Goal: Task Accomplishment & Management: Complete application form

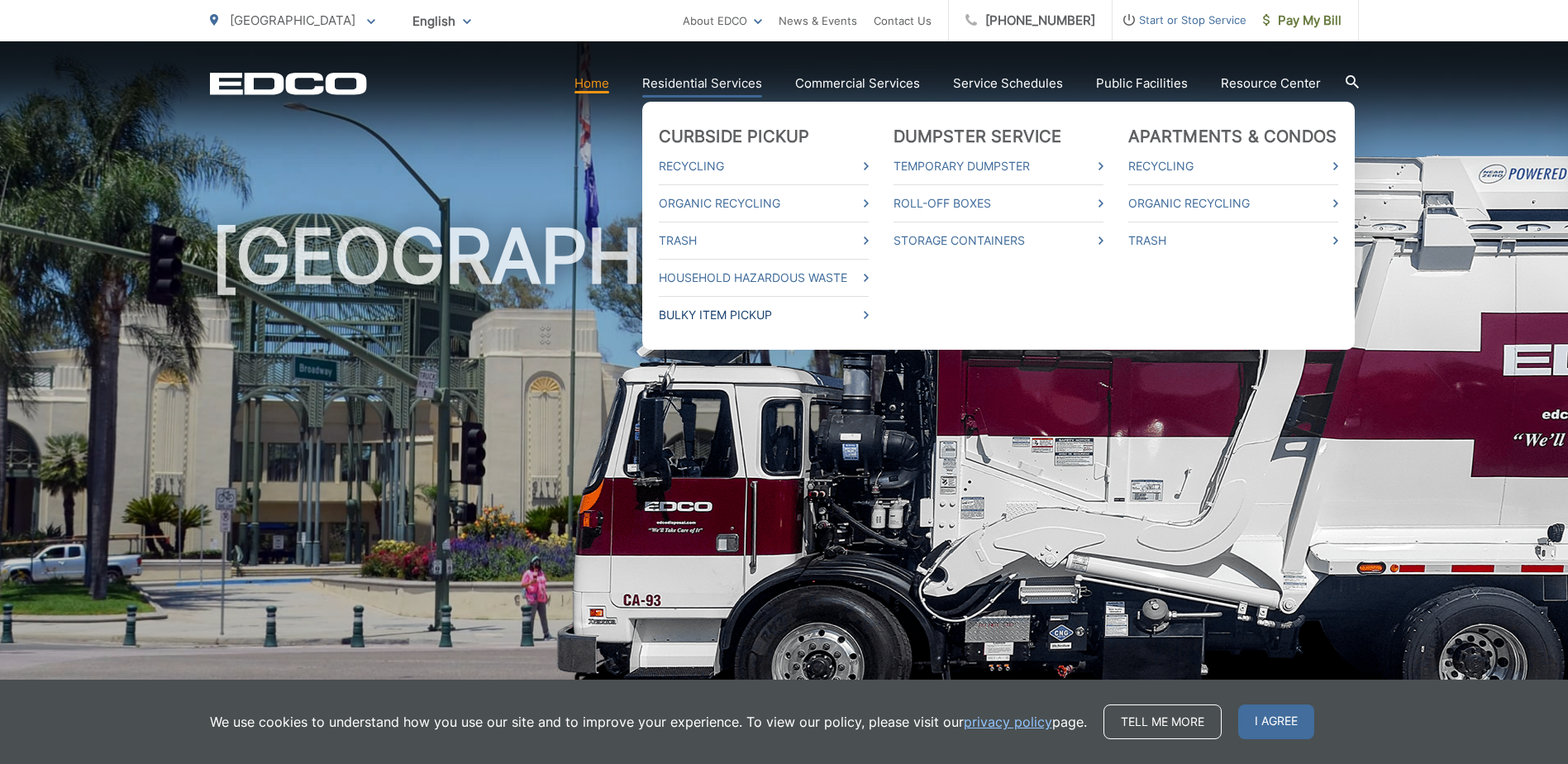
click at [868, 307] on span at bounding box center [866, 314] width 5 height 20
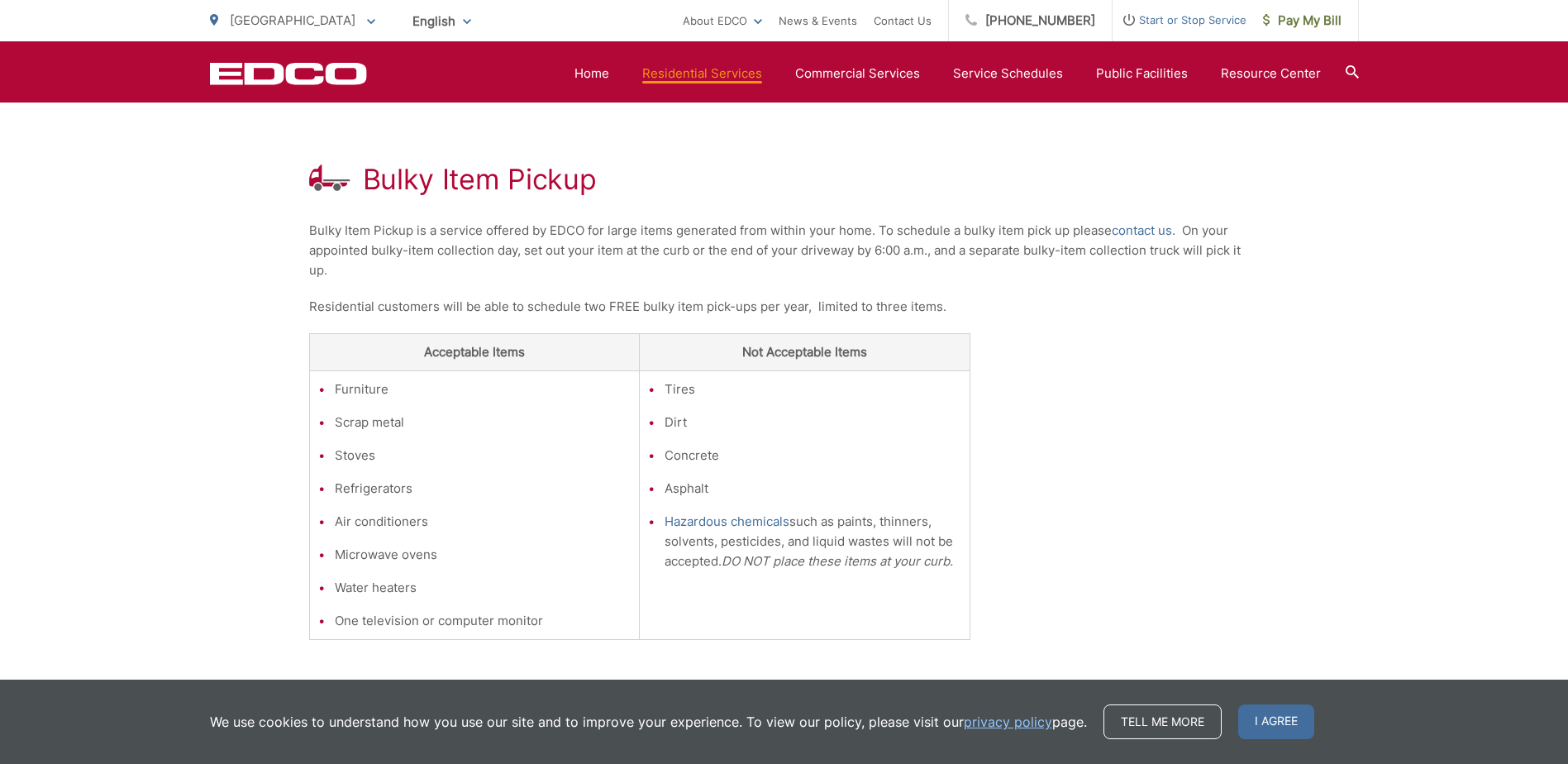
scroll to position [185, 0]
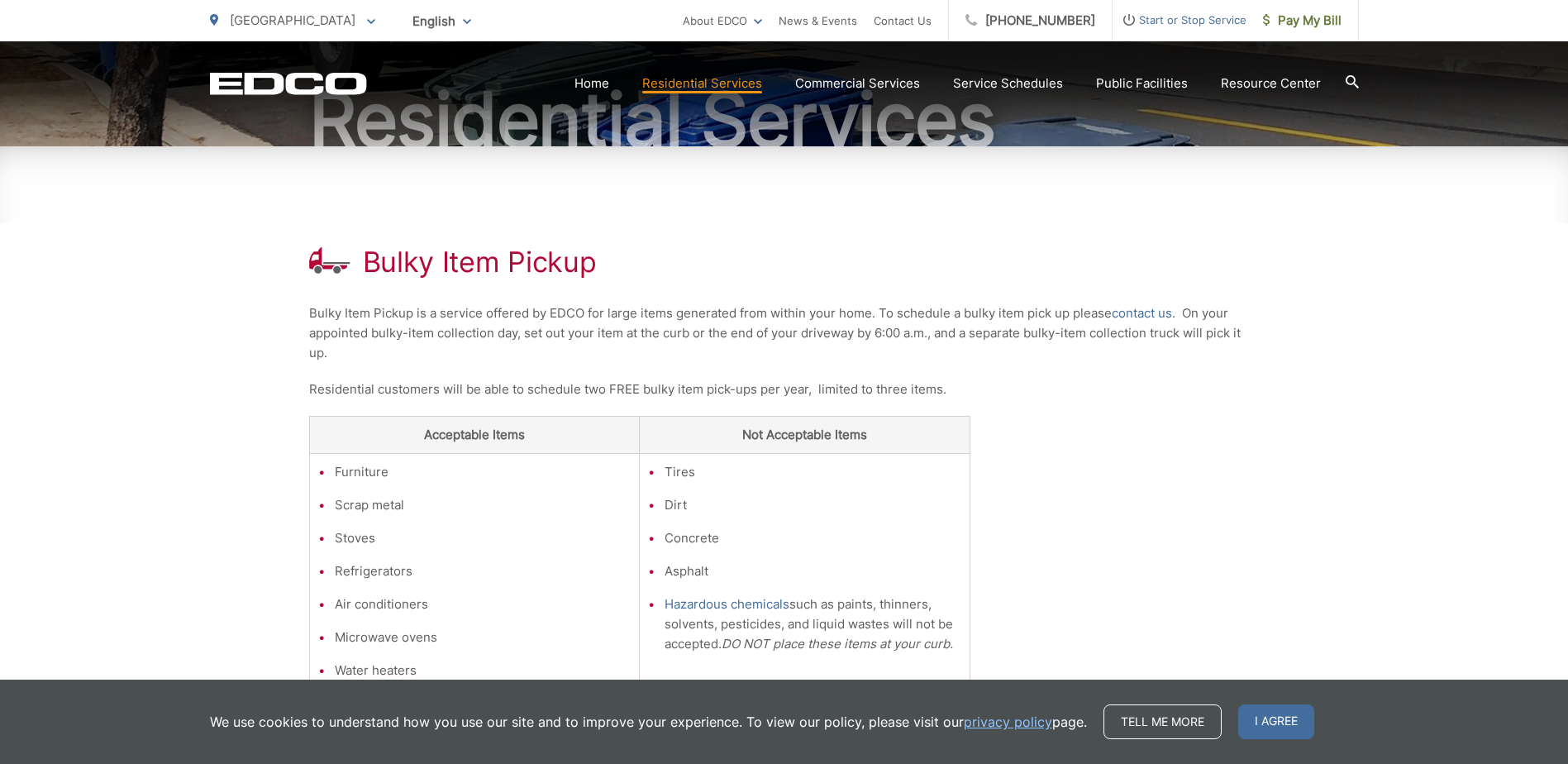
click at [1192, 407] on div "Bulky Item Pickup Bulky Item Pickup is a service offered by EDCO for large item…" at bounding box center [784, 494] width 951 height 696
click at [1132, 315] on link "contact us" at bounding box center [1142, 313] width 61 height 20
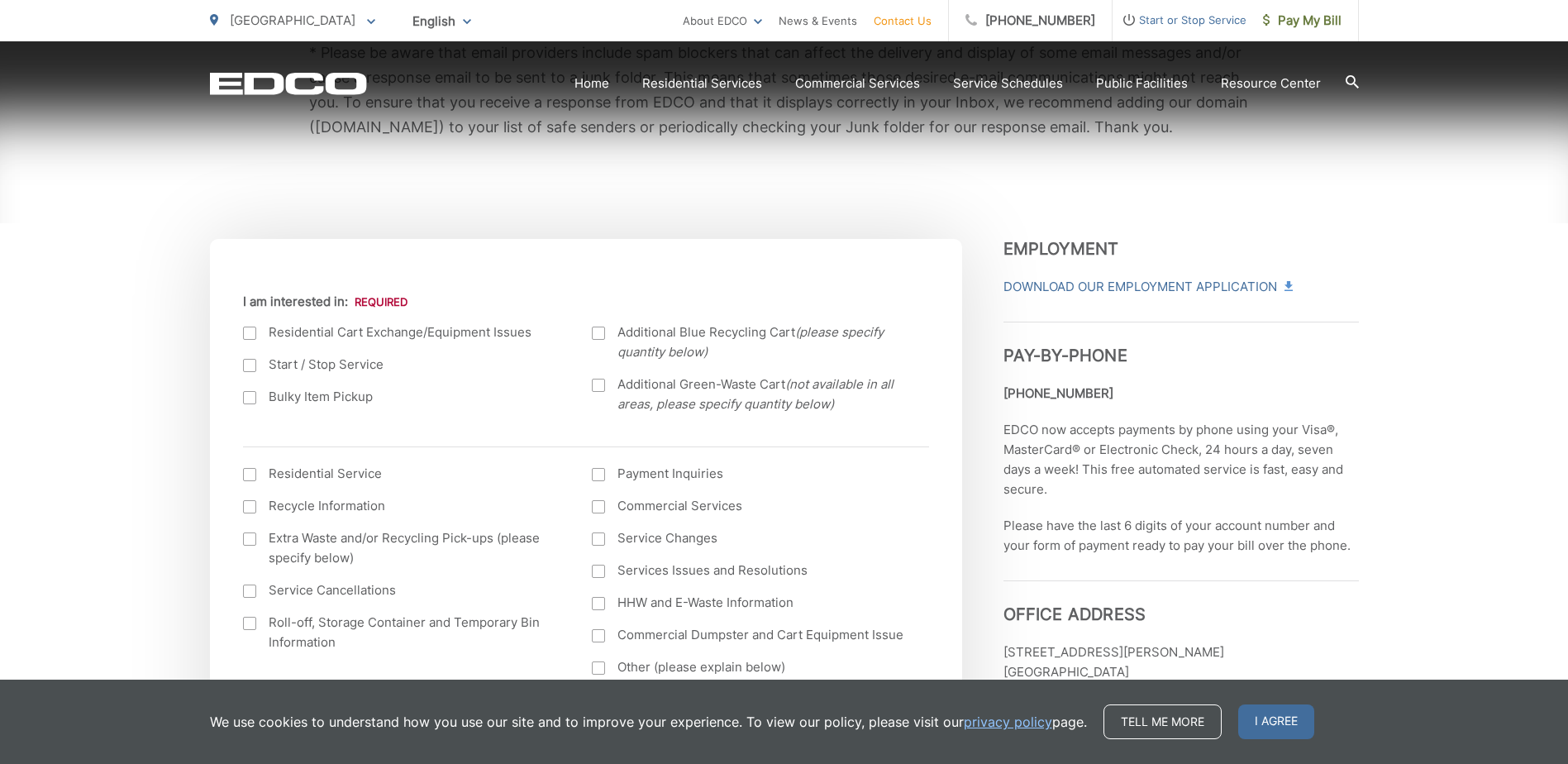
scroll to position [496, 0]
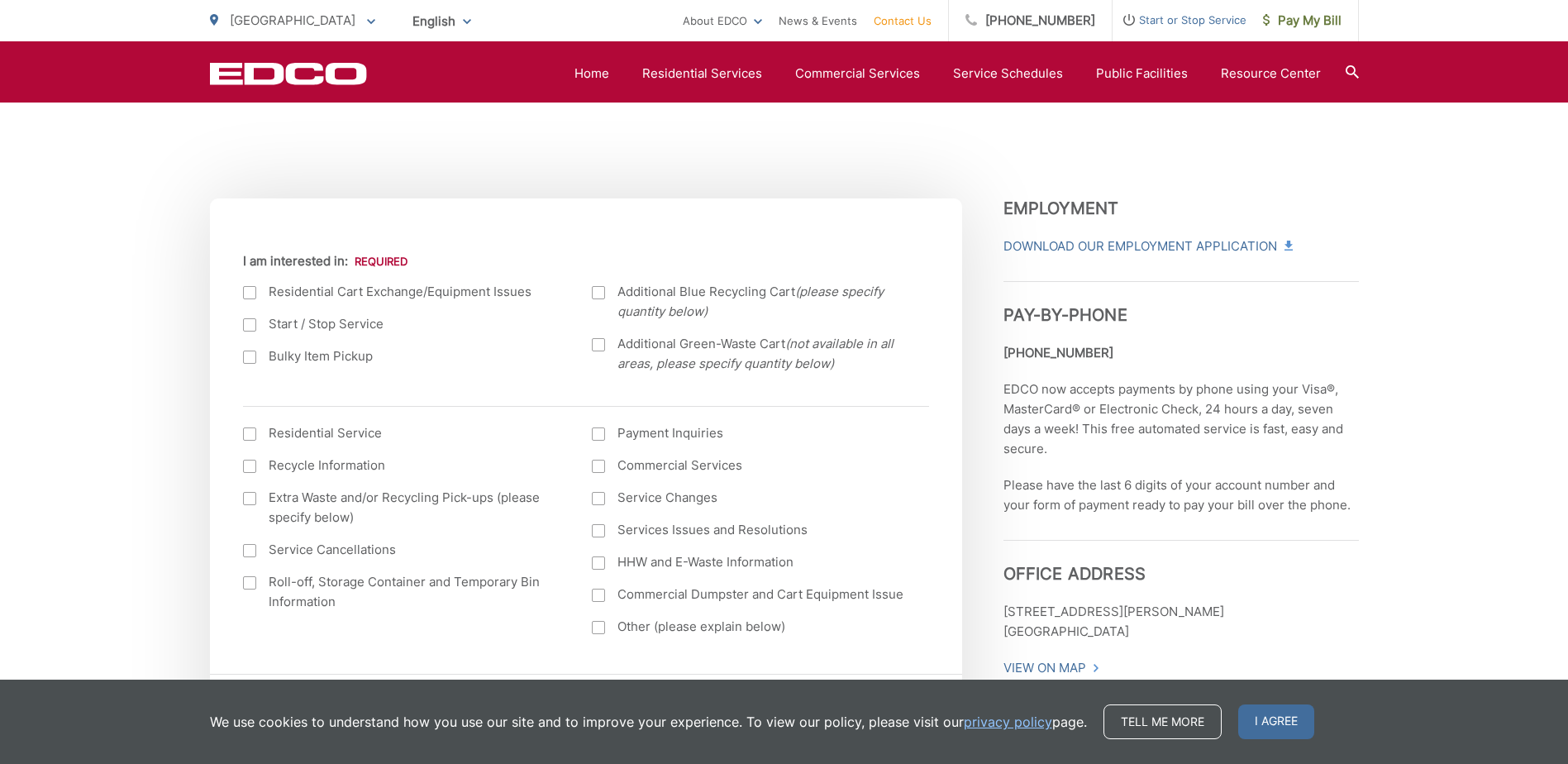
click at [251, 355] on div at bounding box center [249, 357] width 13 height 13
click at [0, 0] on input "Bulky Item Pickup" at bounding box center [0, 0] width 0 height 0
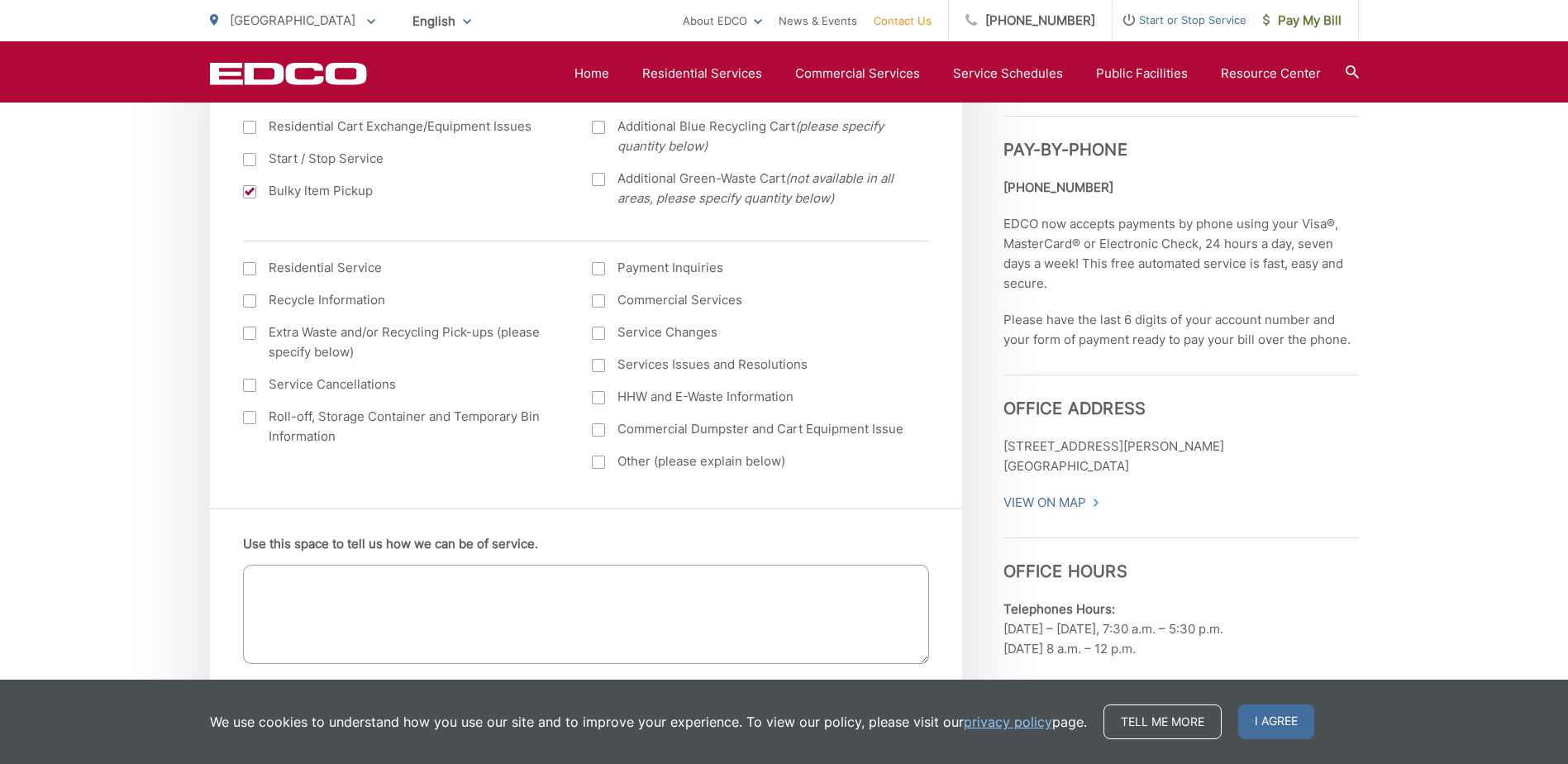
click at [250, 271] on div at bounding box center [249, 269] width 13 height 13
click at [0, 0] on input "I am interested in: (continued) *" at bounding box center [0, 0] width 0 height 0
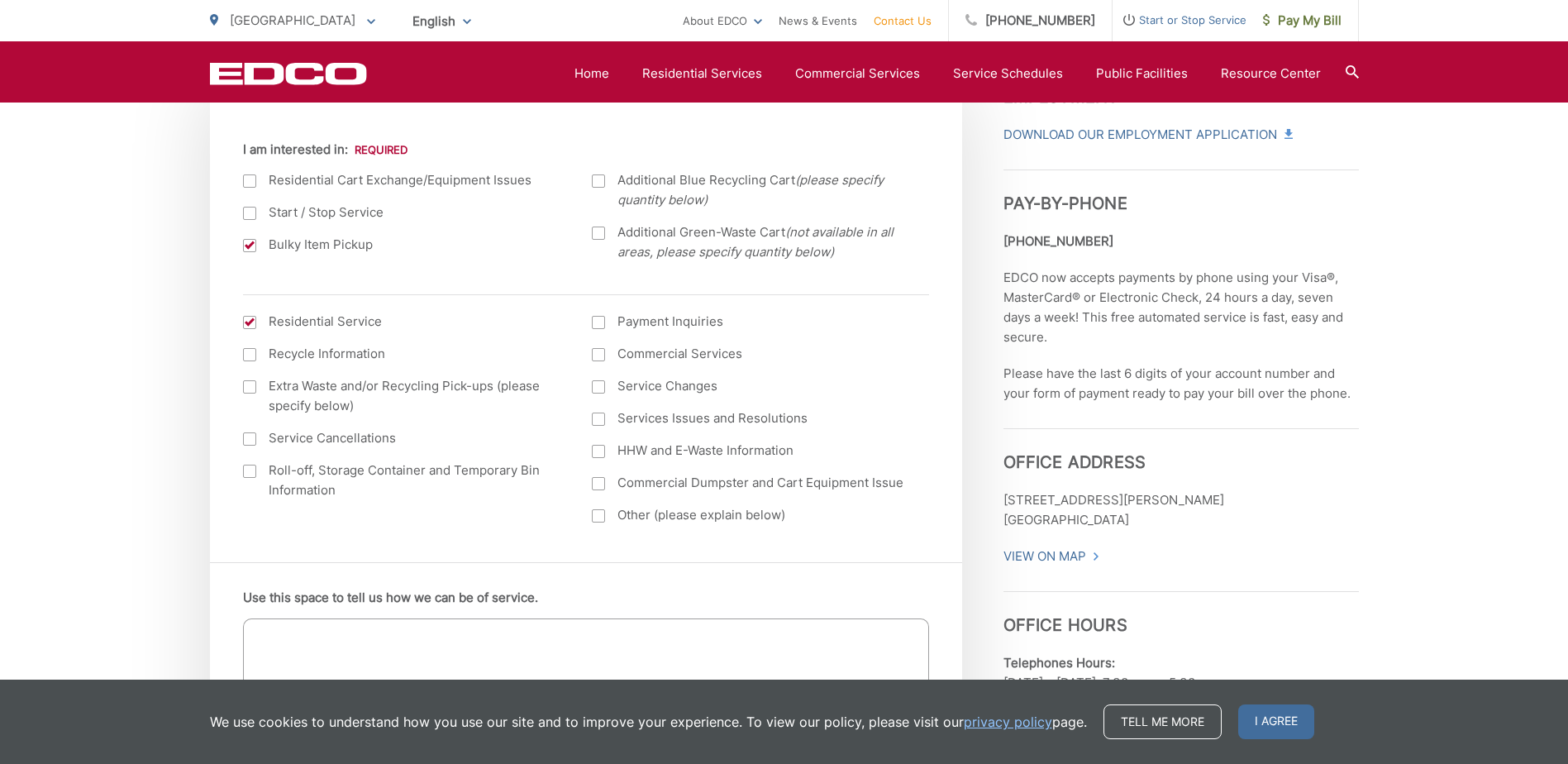
scroll to position [578, 0]
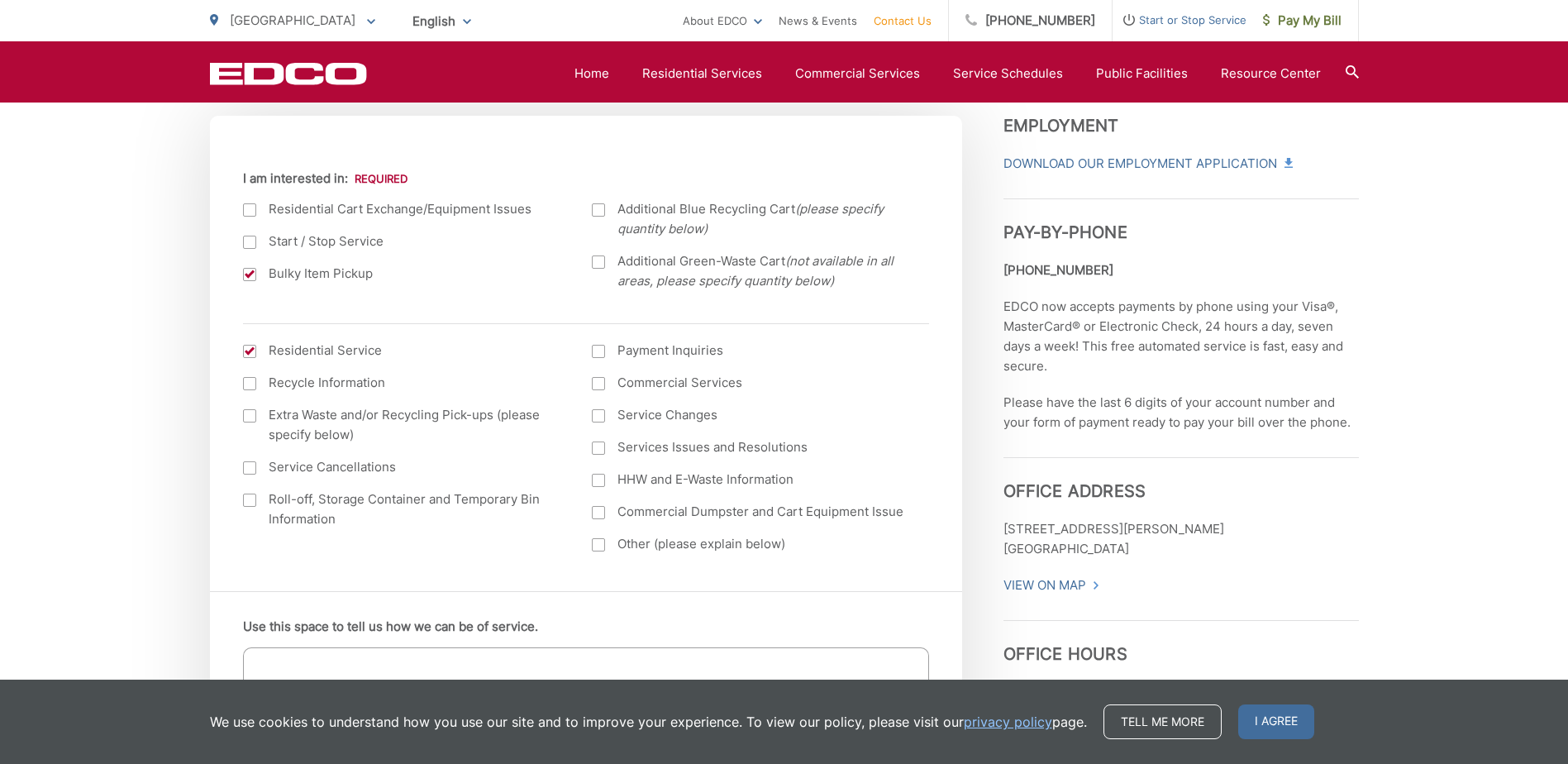
click at [252, 354] on div at bounding box center [249, 351] width 13 height 13
click at [0, 0] on input "I am interested in: (continued) *" at bounding box center [0, 0] width 0 height 0
click at [248, 347] on div at bounding box center [249, 351] width 13 height 13
click at [0, 0] on input "I am interested in: (continued) *" at bounding box center [0, 0] width 0 height 0
click at [252, 348] on div at bounding box center [249, 351] width 13 height 13
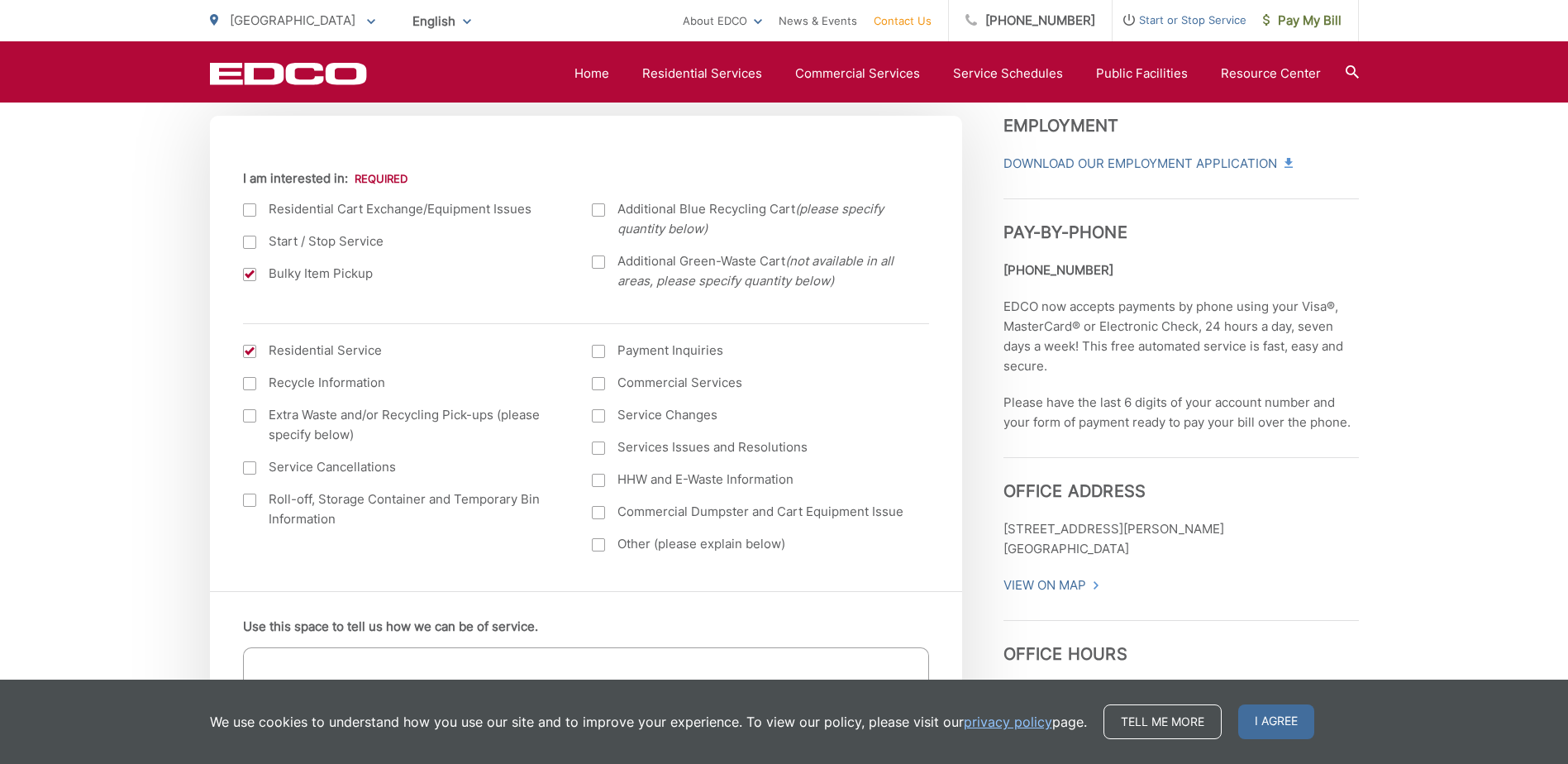
click at [0, 0] on input "I am interested in: (continued) *" at bounding box center [0, 0] width 0 height 0
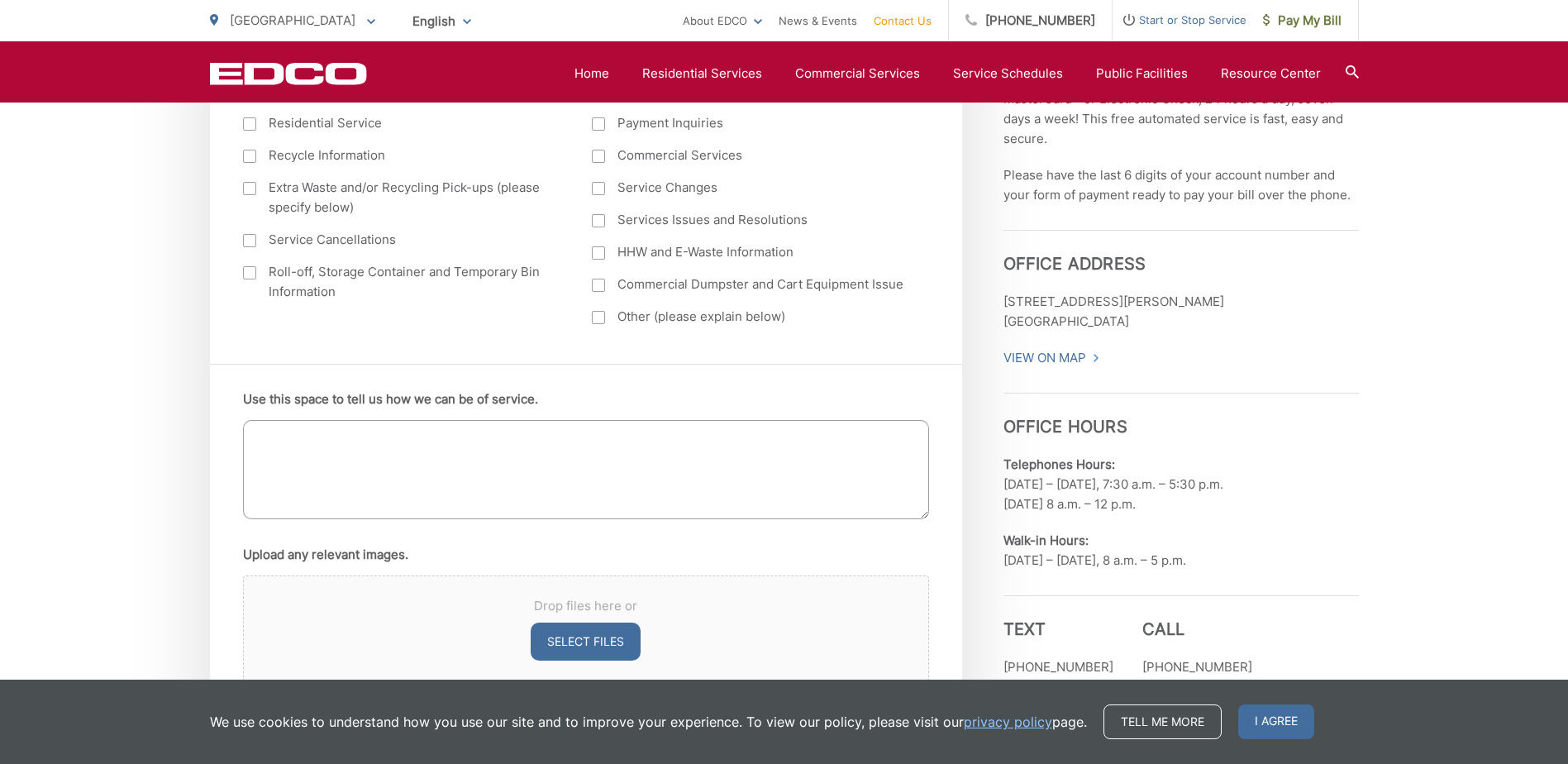
scroll to position [827, 0]
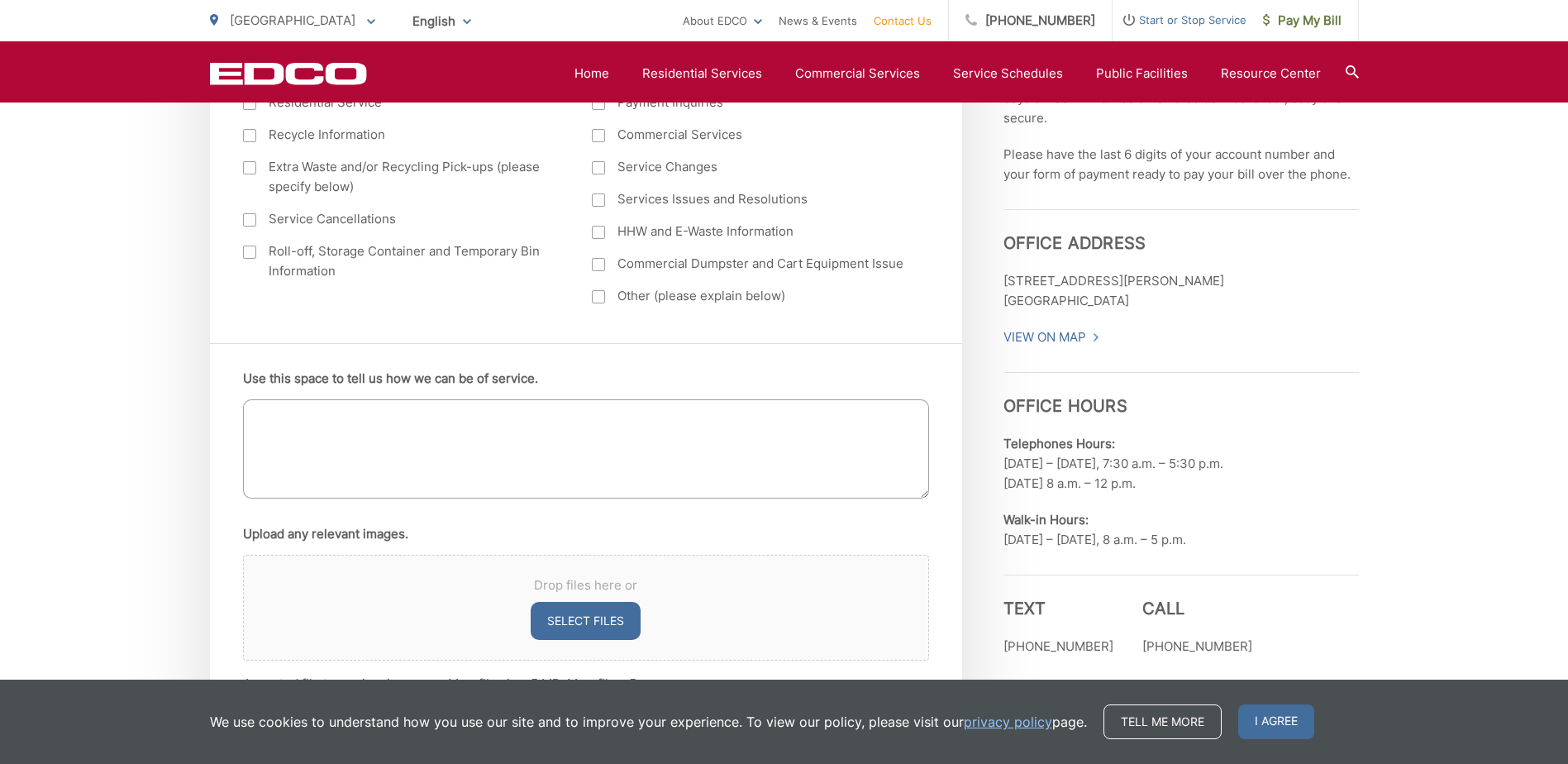
click at [438, 431] on textarea "Use this space to tell us how we can be of service." at bounding box center [585, 449] width 686 height 99
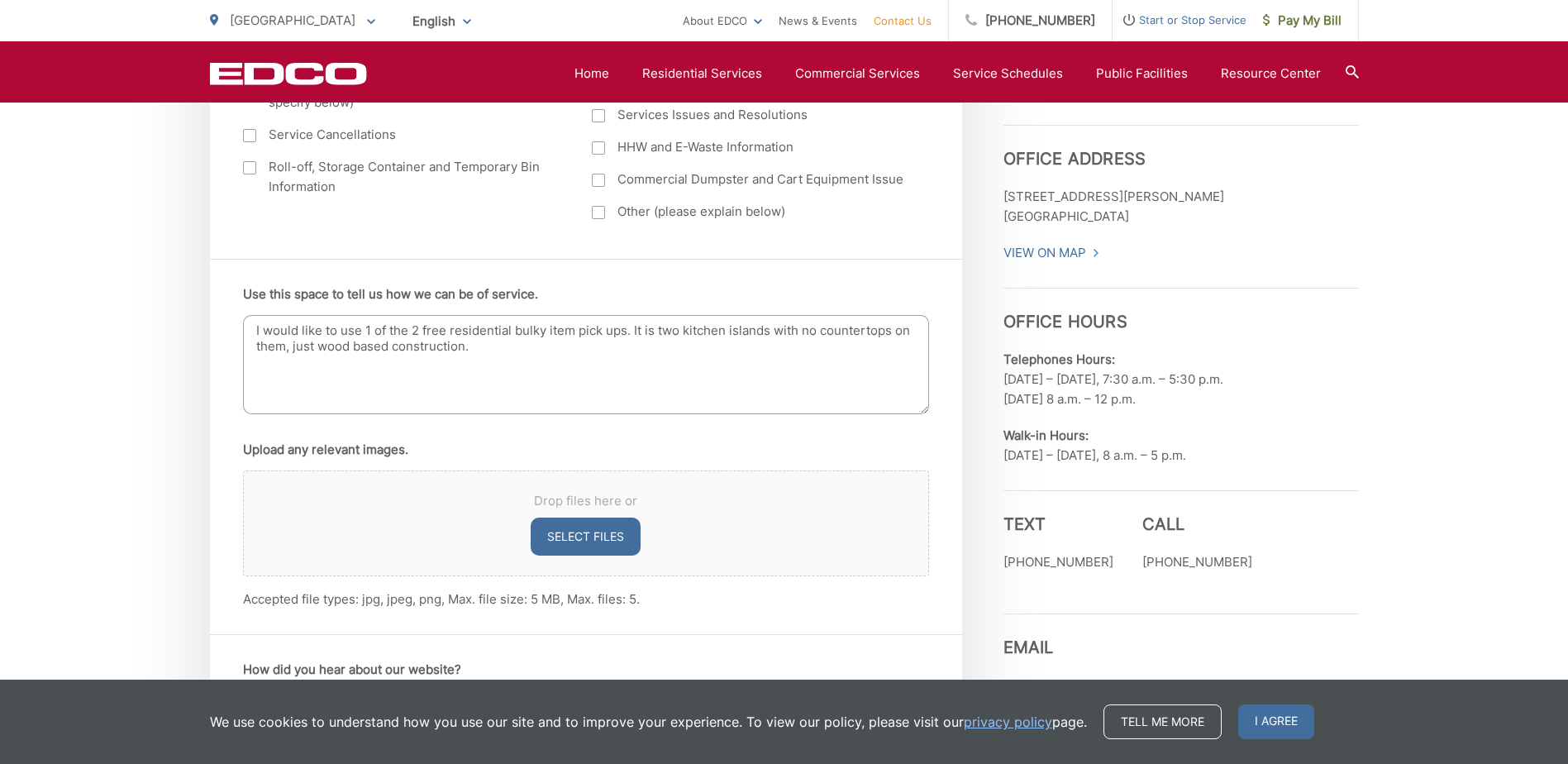
scroll to position [910, 0]
click at [499, 351] on textarea "I would like to use 1 of the 2 free residential bulky item pick ups. It is two …" at bounding box center [585, 366] width 686 height 99
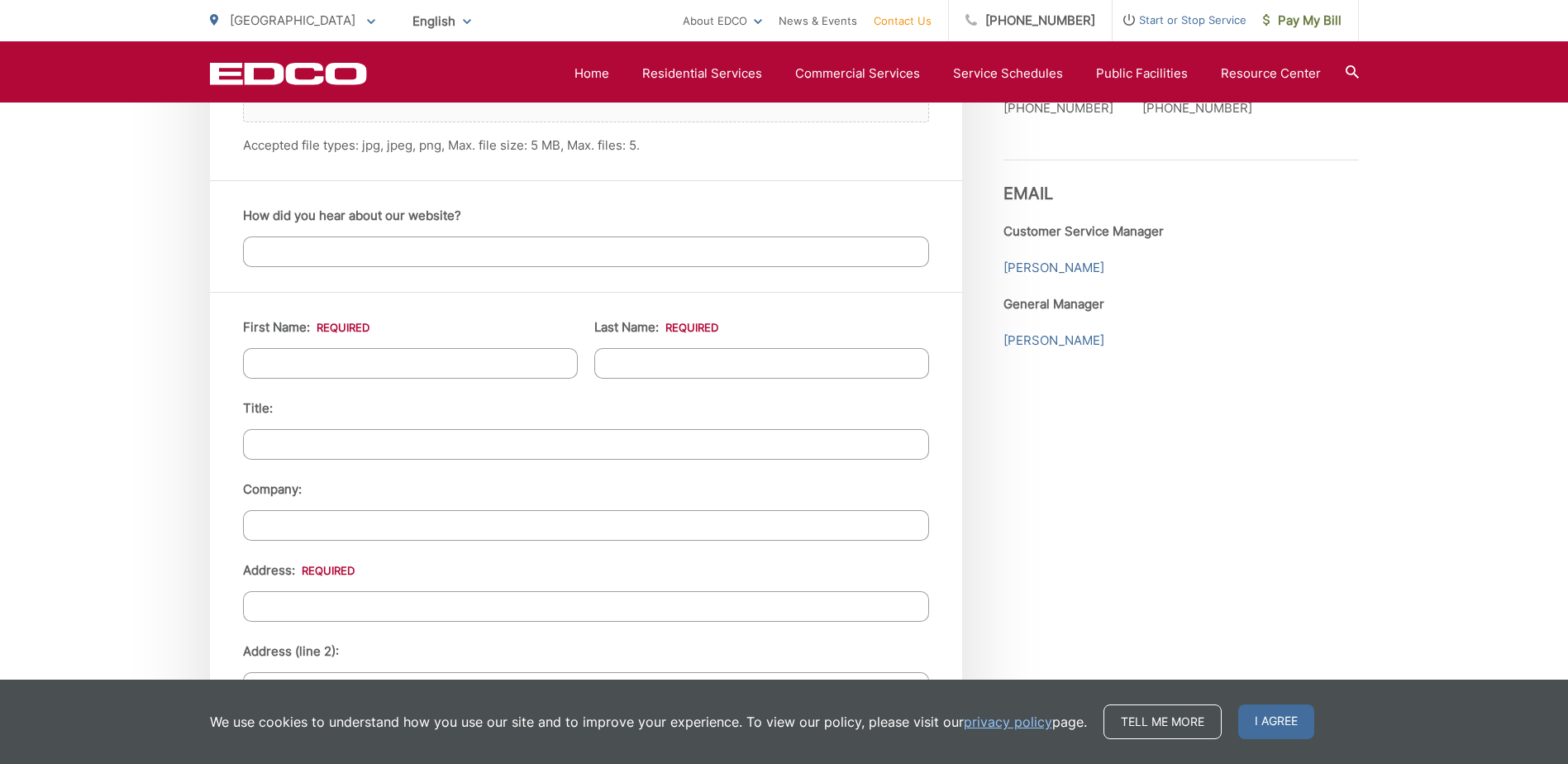
scroll to position [1405, 0]
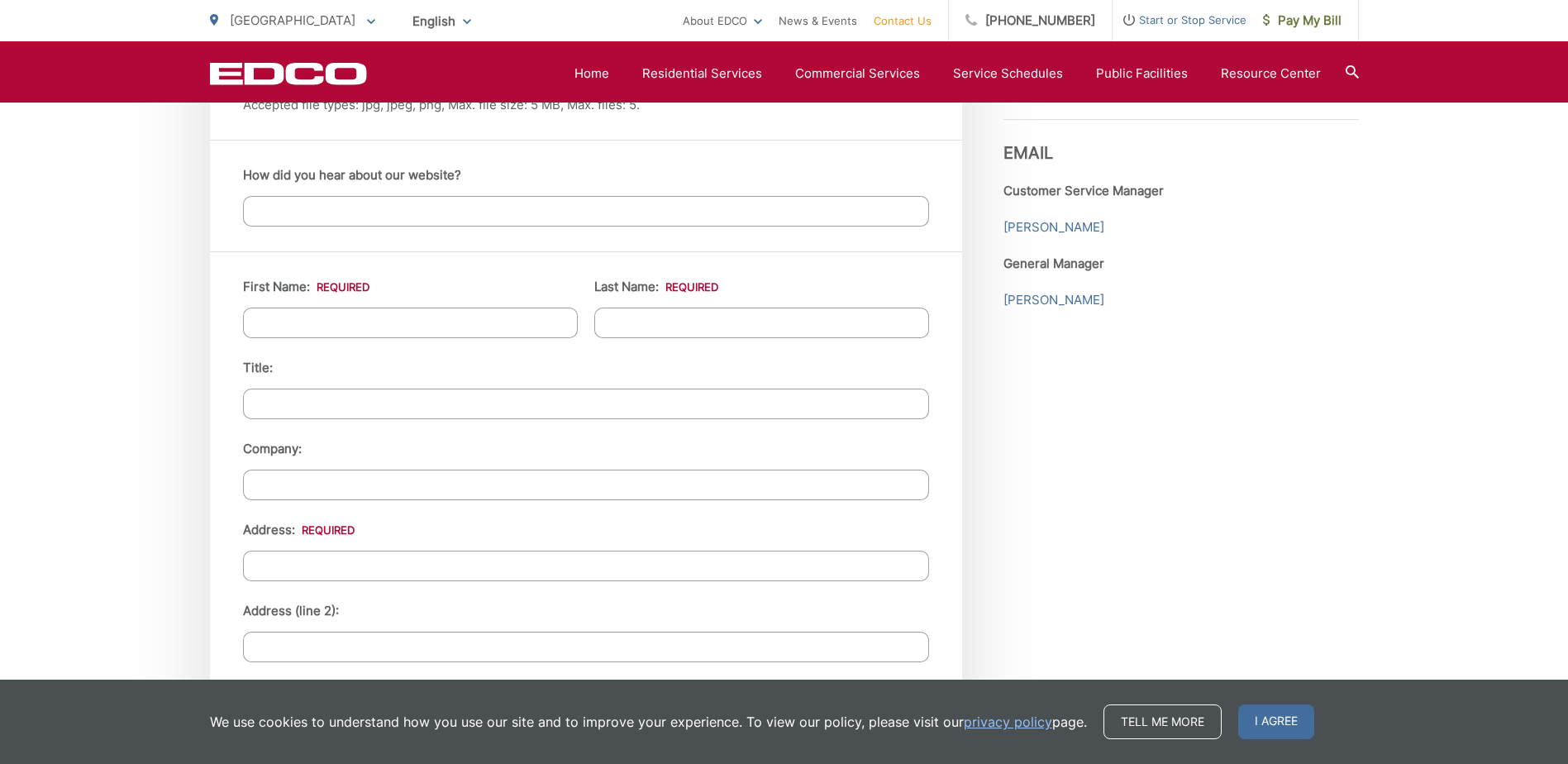
type textarea "I would like to use 1 of the 2 free residential bulky item pick ups. It is two …"
click at [369, 322] on input "First Name: *" at bounding box center [409, 323] width 335 height 31
type input "[PERSON_NAME]"
click at [692, 323] on input "Last Name: *" at bounding box center [761, 323] width 335 height 31
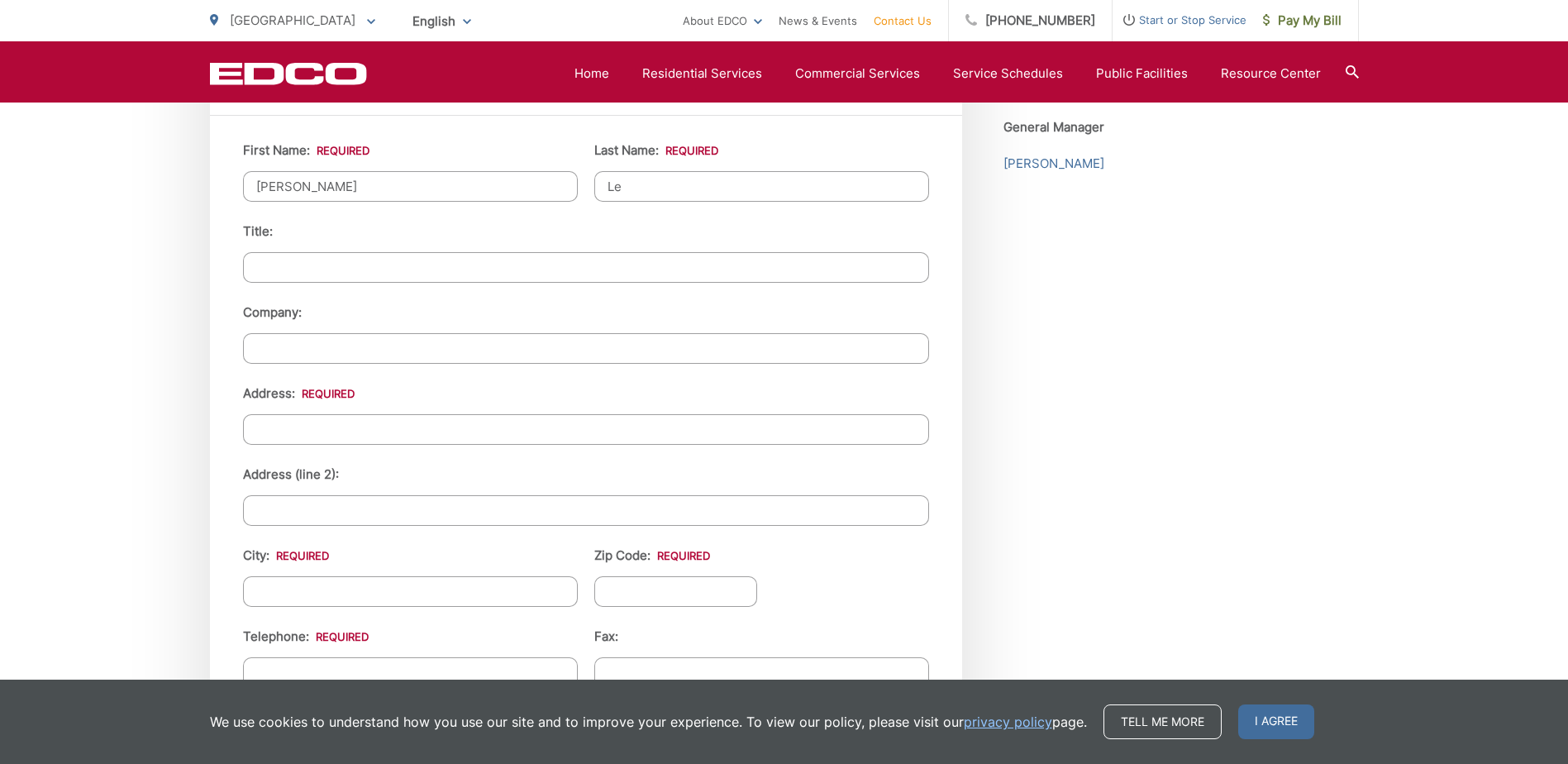
scroll to position [1570, 0]
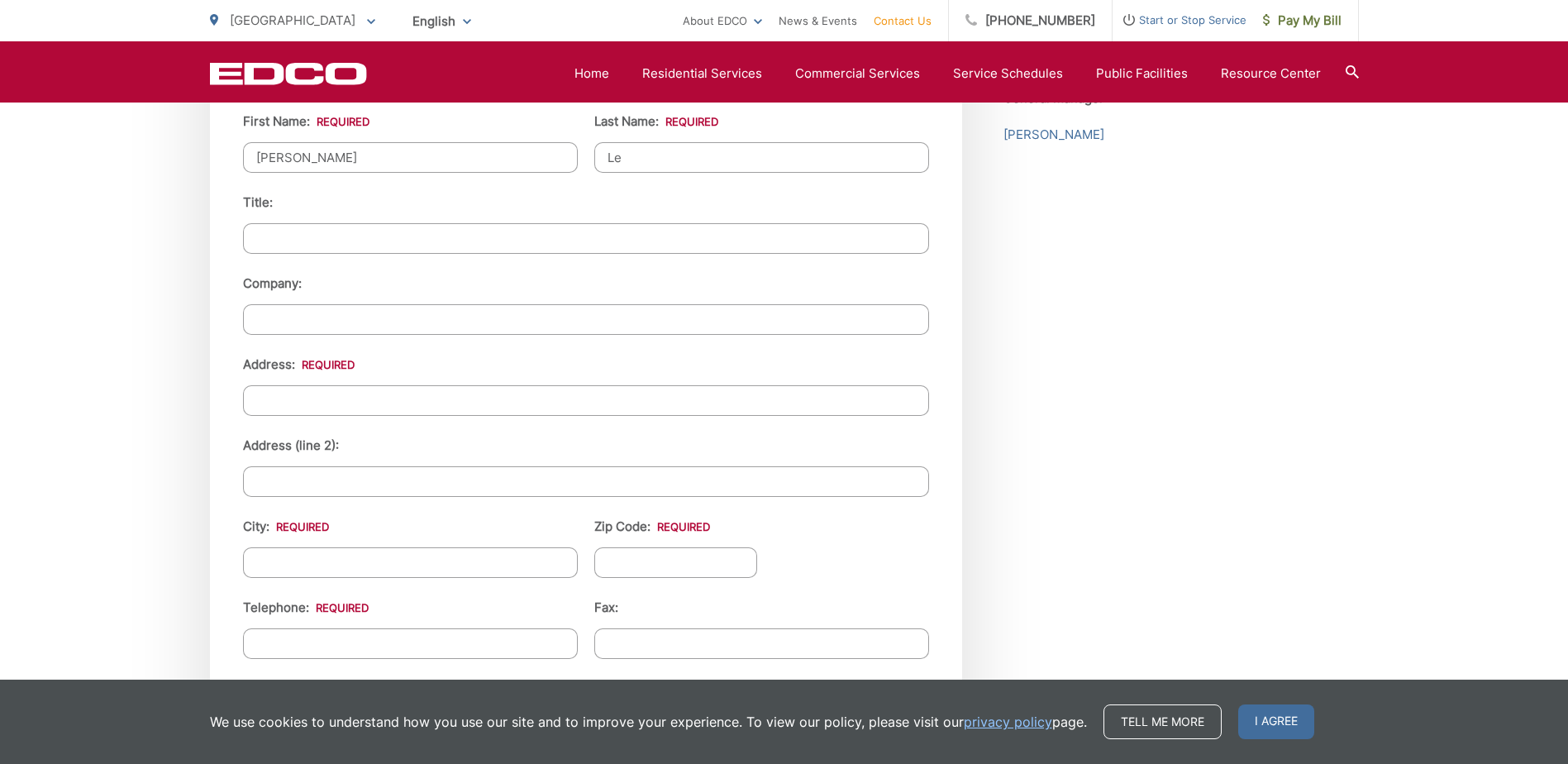
type input "Le"
click at [355, 397] on input "Address: *" at bounding box center [585, 400] width 686 height 31
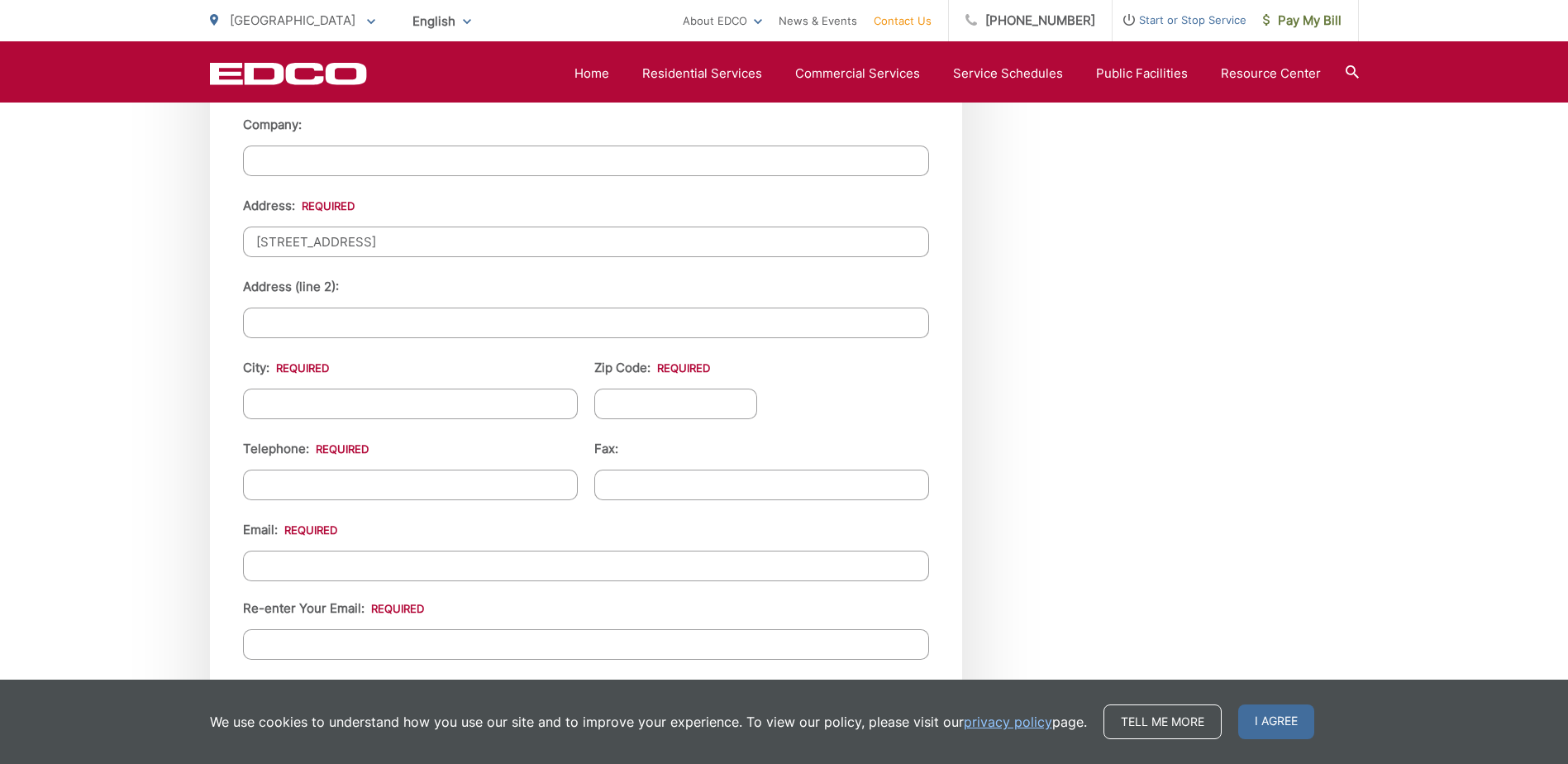
scroll to position [1735, 0]
type input "[STREET_ADDRESS]"
click at [333, 398] on input "City: *" at bounding box center [409, 396] width 335 height 31
type input "Escondido"
click at [649, 402] on input "Zip Code: *" at bounding box center [675, 396] width 163 height 31
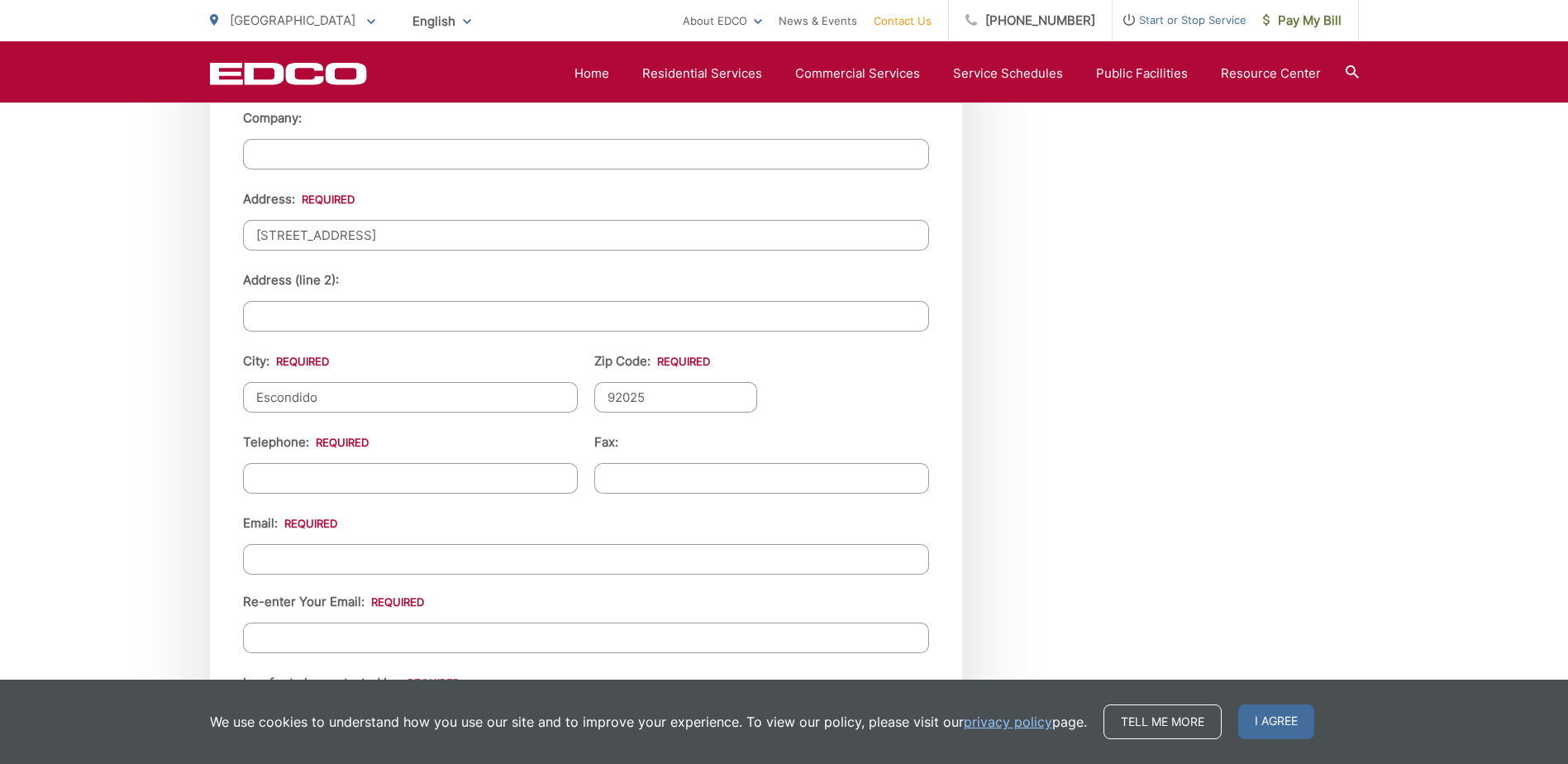
type input "92025"
click at [378, 473] on input "(___) ___-____" at bounding box center [409, 478] width 335 height 31
click at [263, 479] on input "(___) ___-____" at bounding box center [409, 478] width 335 height 31
type input "[PHONE_NUMBER]"
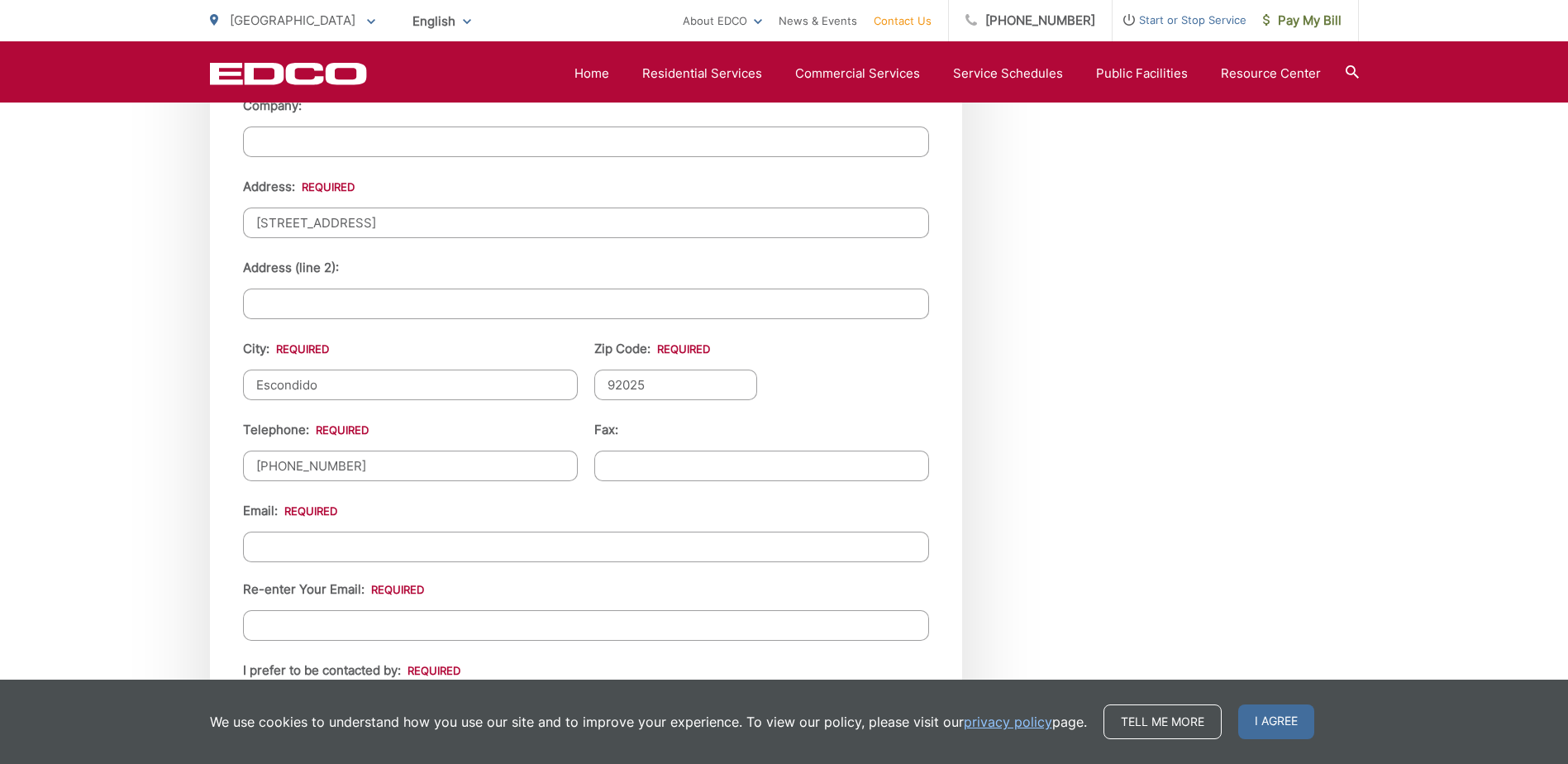
scroll to position [1901, 0]
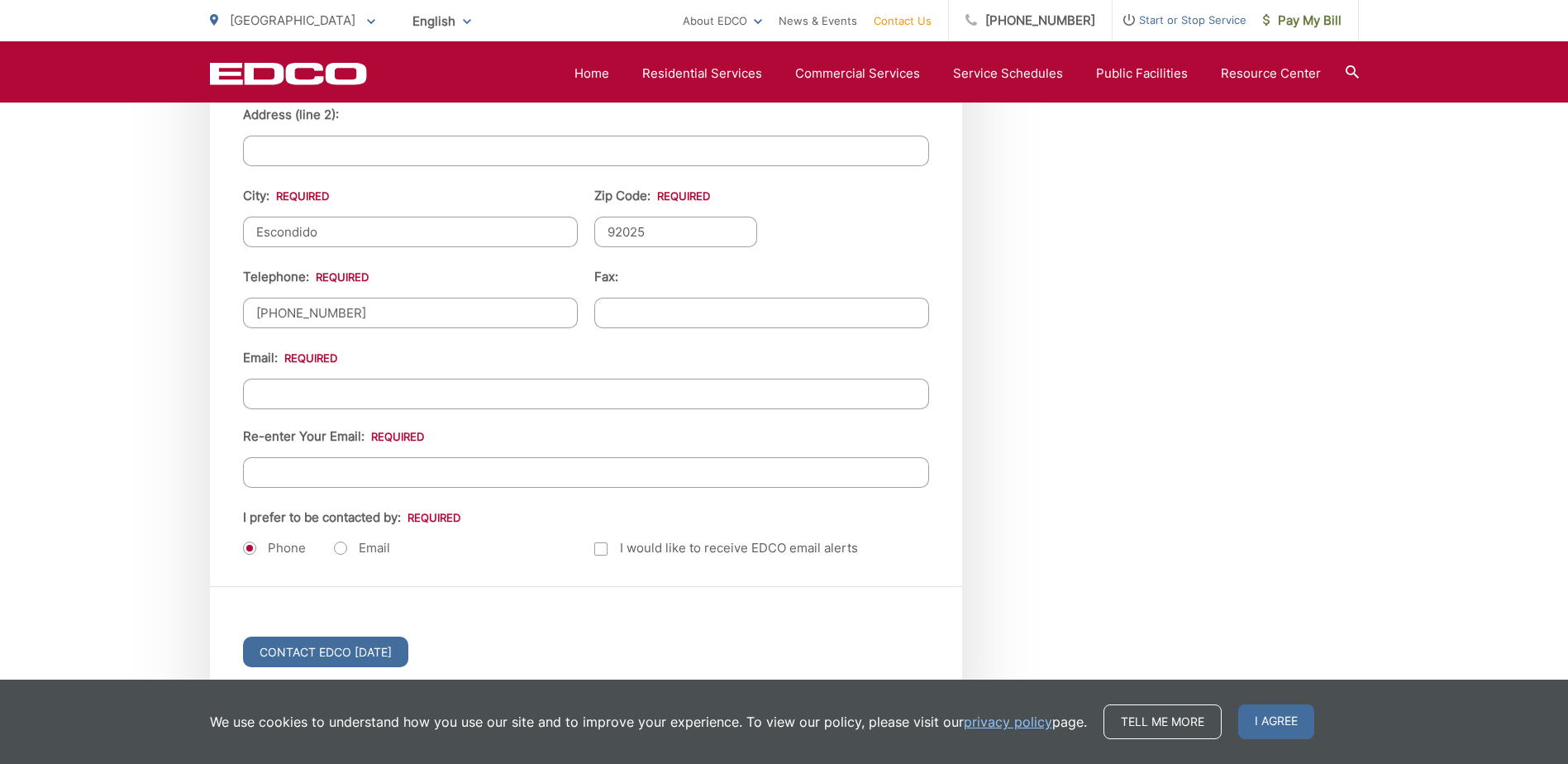
click at [439, 391] on input "Email *" at bounding box center [585, 394] width 686 height 31
drag, startPoint x: 161, startPoint y: 382, endPoint x: 139, endPoint y: 382, distance: 22.0
type input "[EMAIL_ADDRESS][DOMAIN_NAME]"
click at [344, 476] on input "Re-enter Your Email:" at bounding box center [585, 472] width 686 height 31
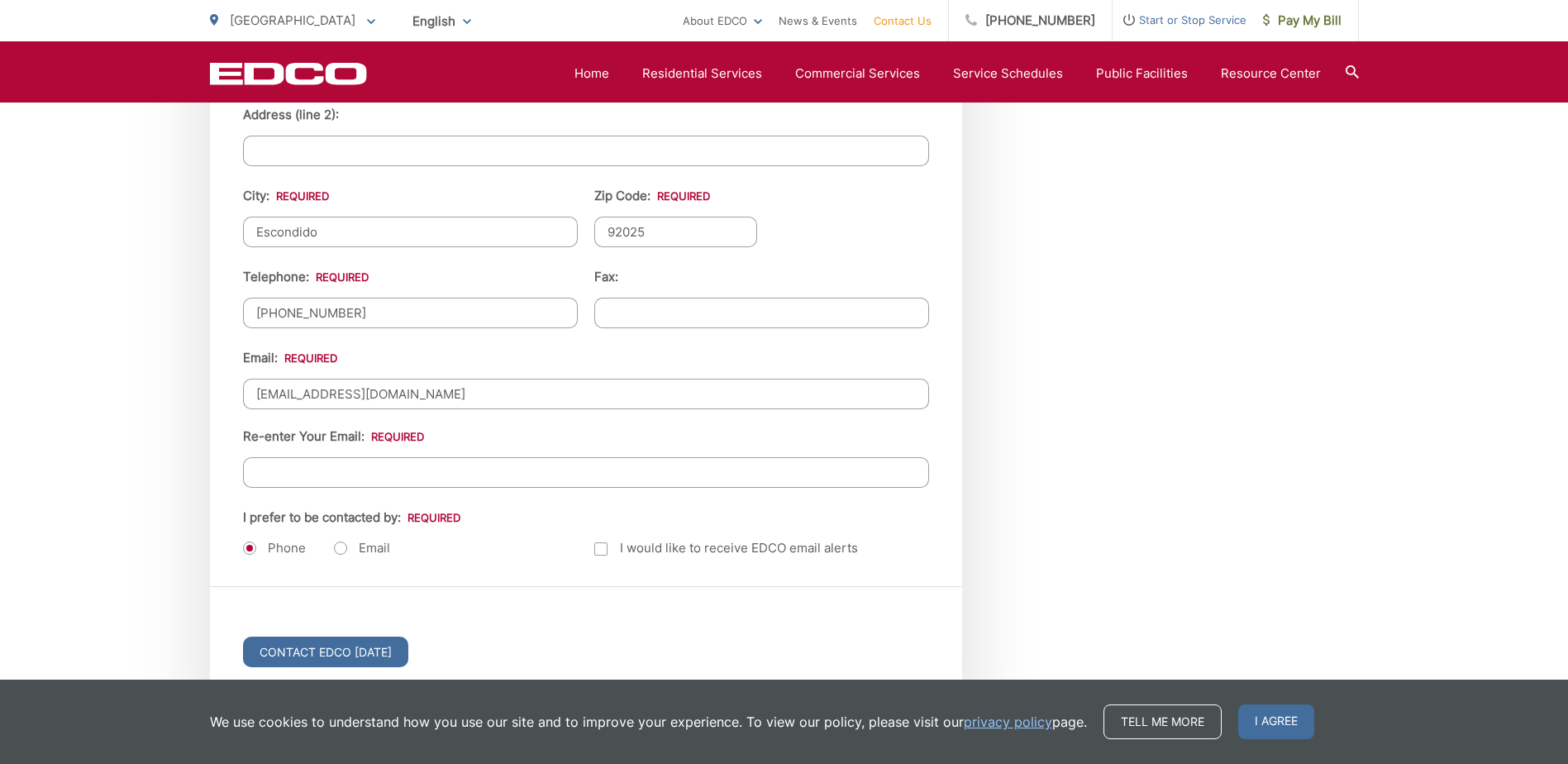
paste input "[EMAIL_ADDRESS][DOMAIN_NAME]"
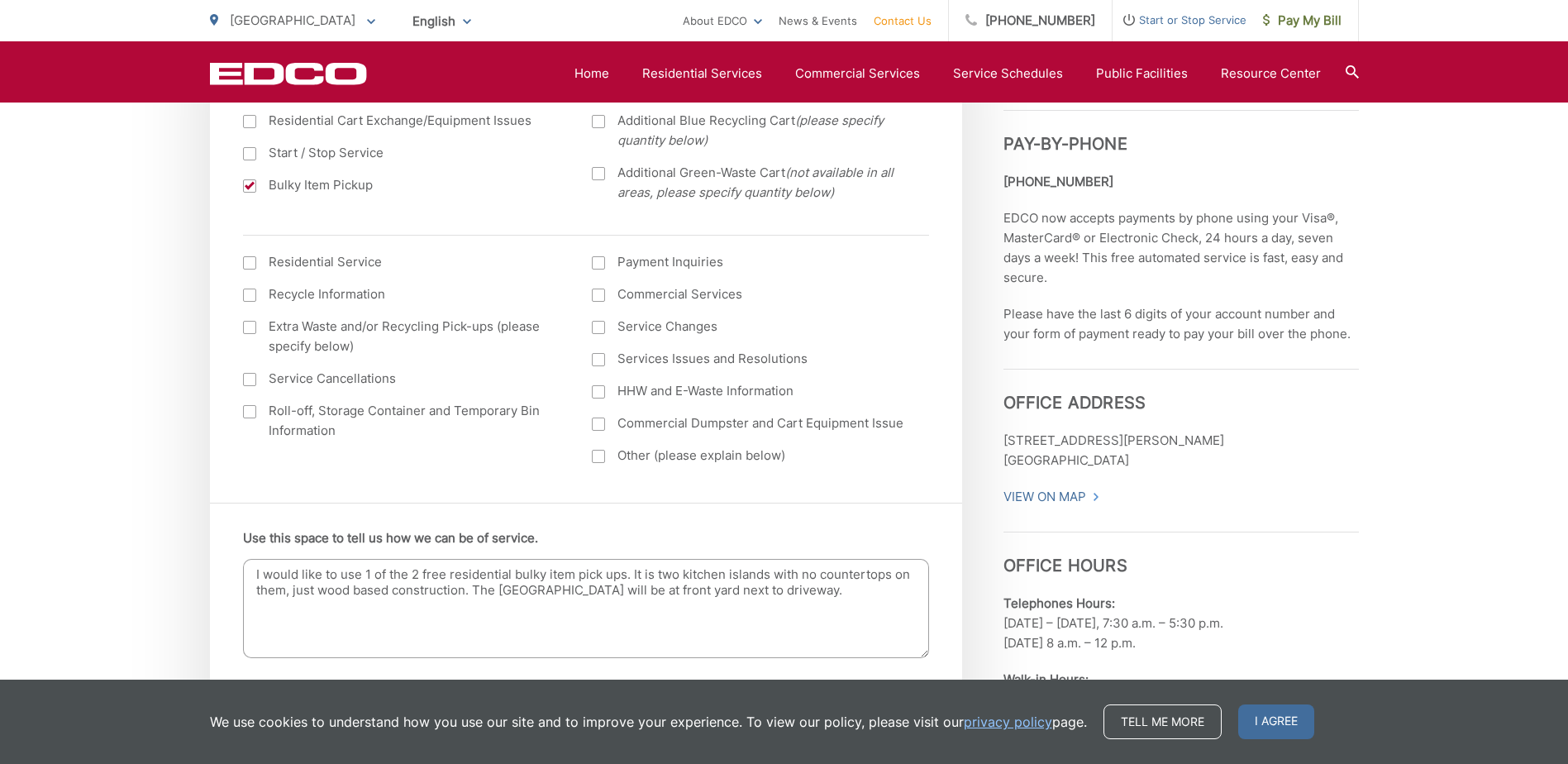
scroll to position [827, 0]
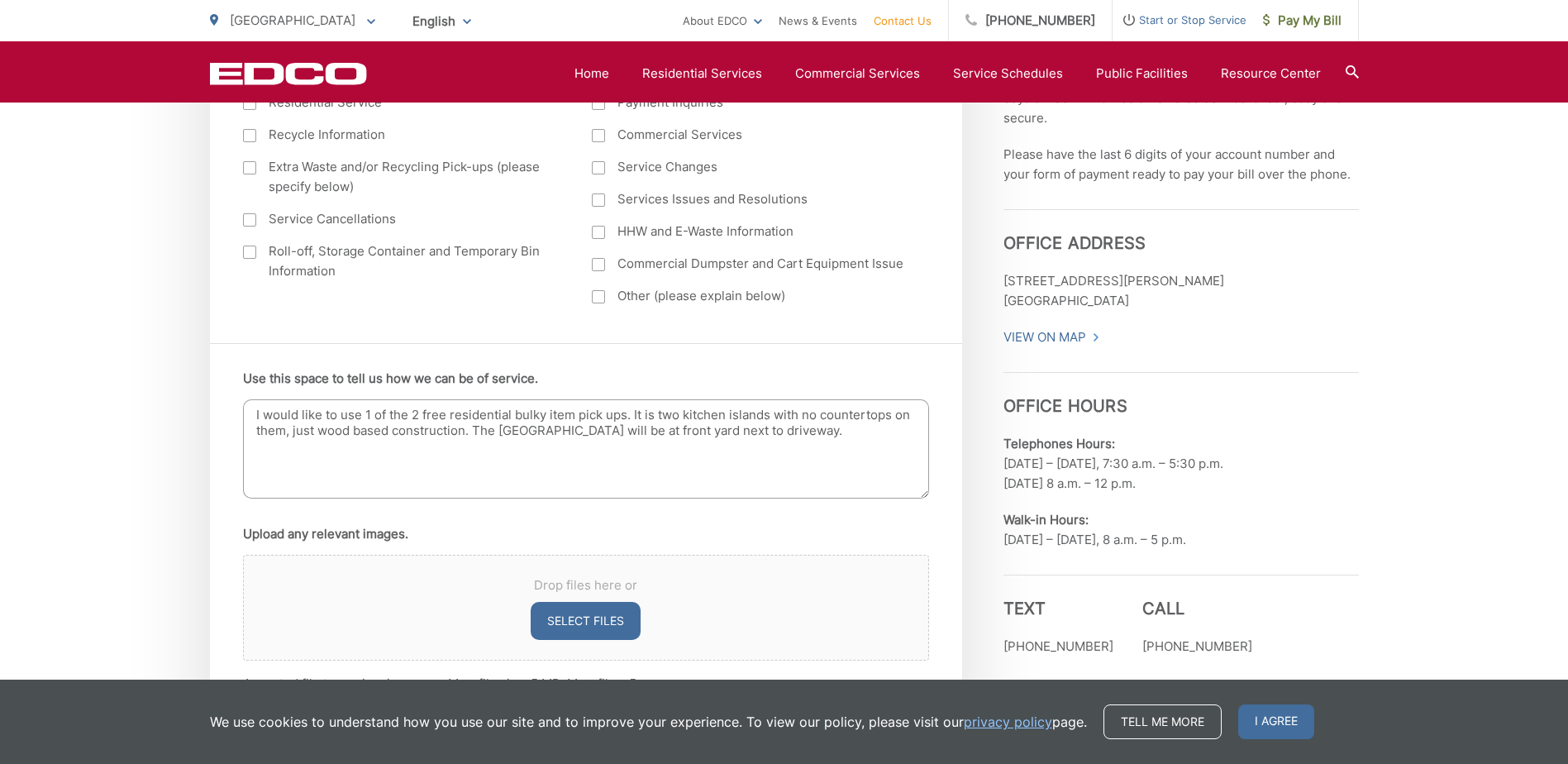
type input "[EMAIL_ADDRESS][DOMAIN_NAME]"
click at [418, 416] on textarea "I would like to use 1 of the 2 free residential bulky item pick ups. It is two …" at bounding box center [585, 449] width 686 height 99
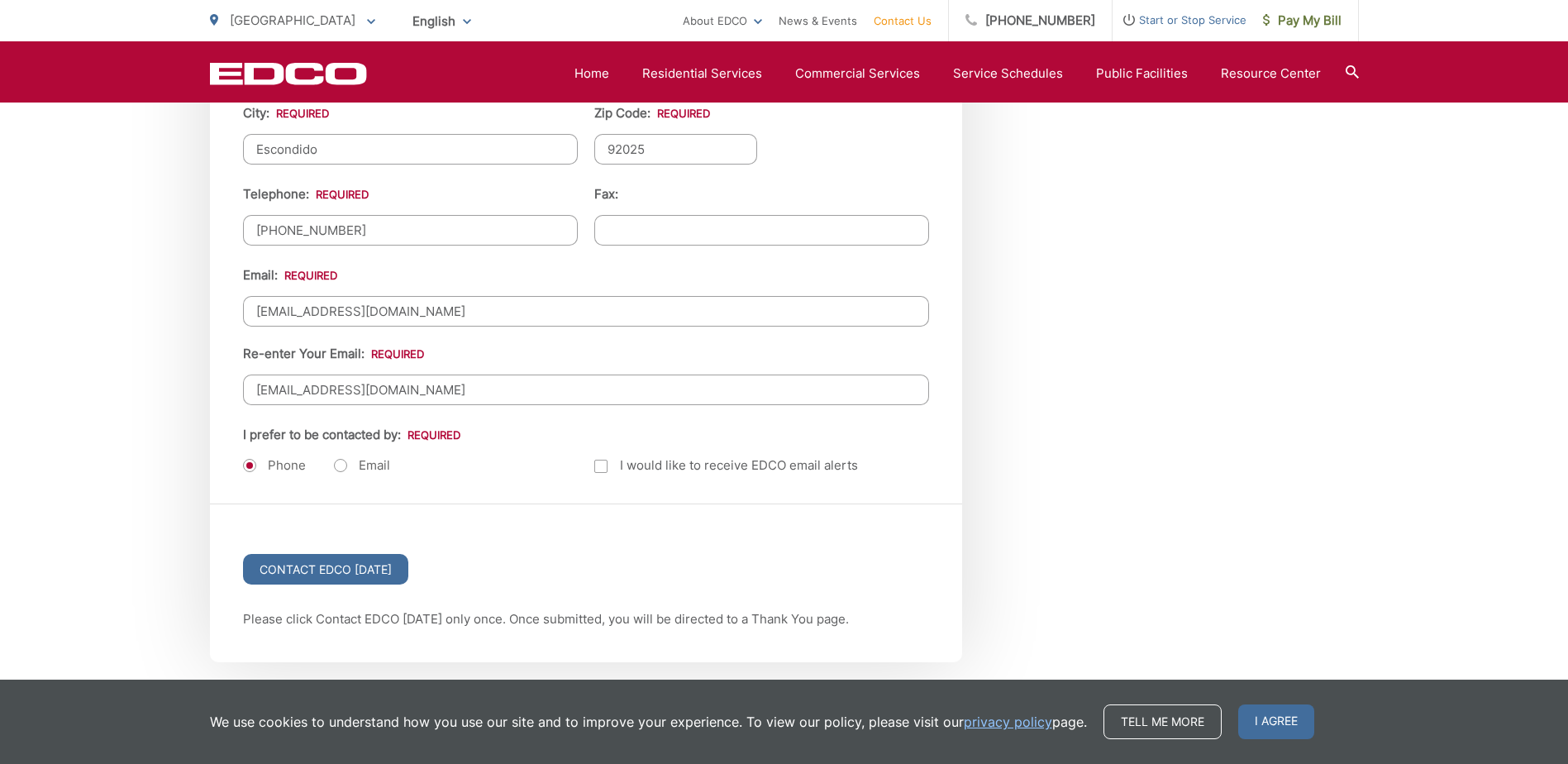
scroll to position [2066, 0]
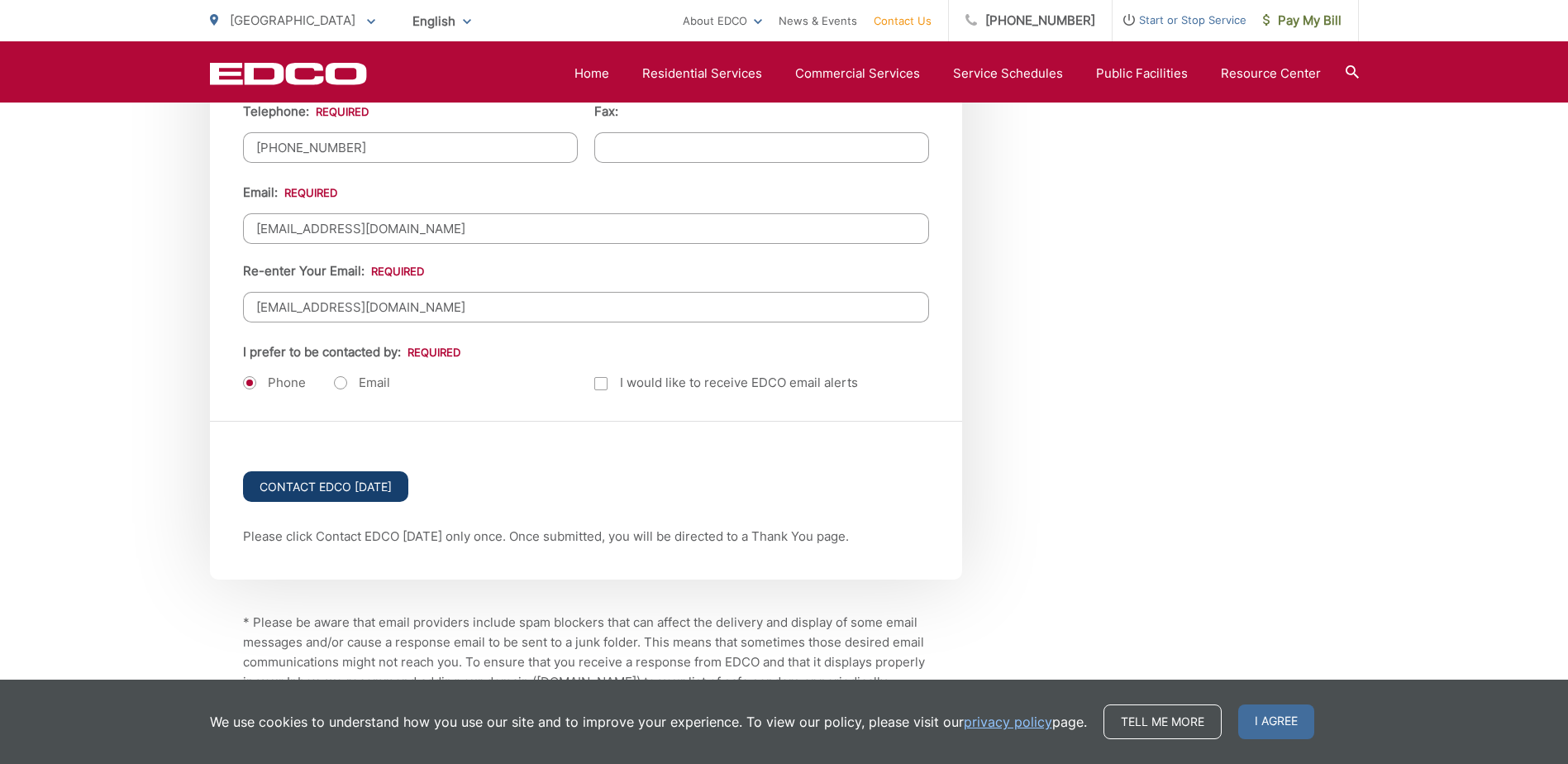
type textarea "I would like to use 1 of the 2 free yearly residential bulky item pick ups. It …"
click at [368, 479] on input "Contact EDCO [DATE]" at bounding box center [325, 486] width 165 height 31
